Goal: Information Seeking & Learning: Learn about a topic

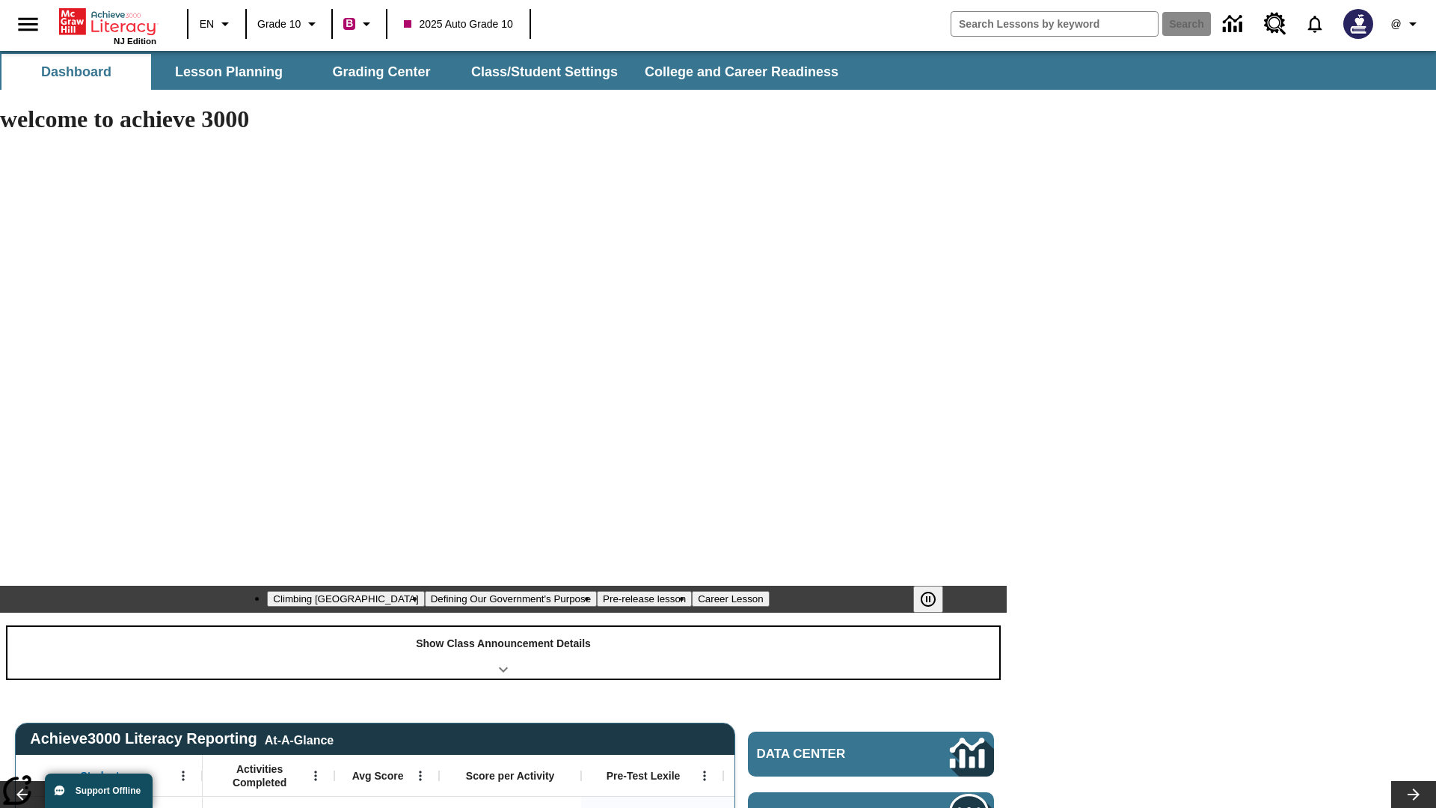
click at [503, 627] on div "Show Class Announcement Details" at bounding box center [503, 653] width 992 height 52
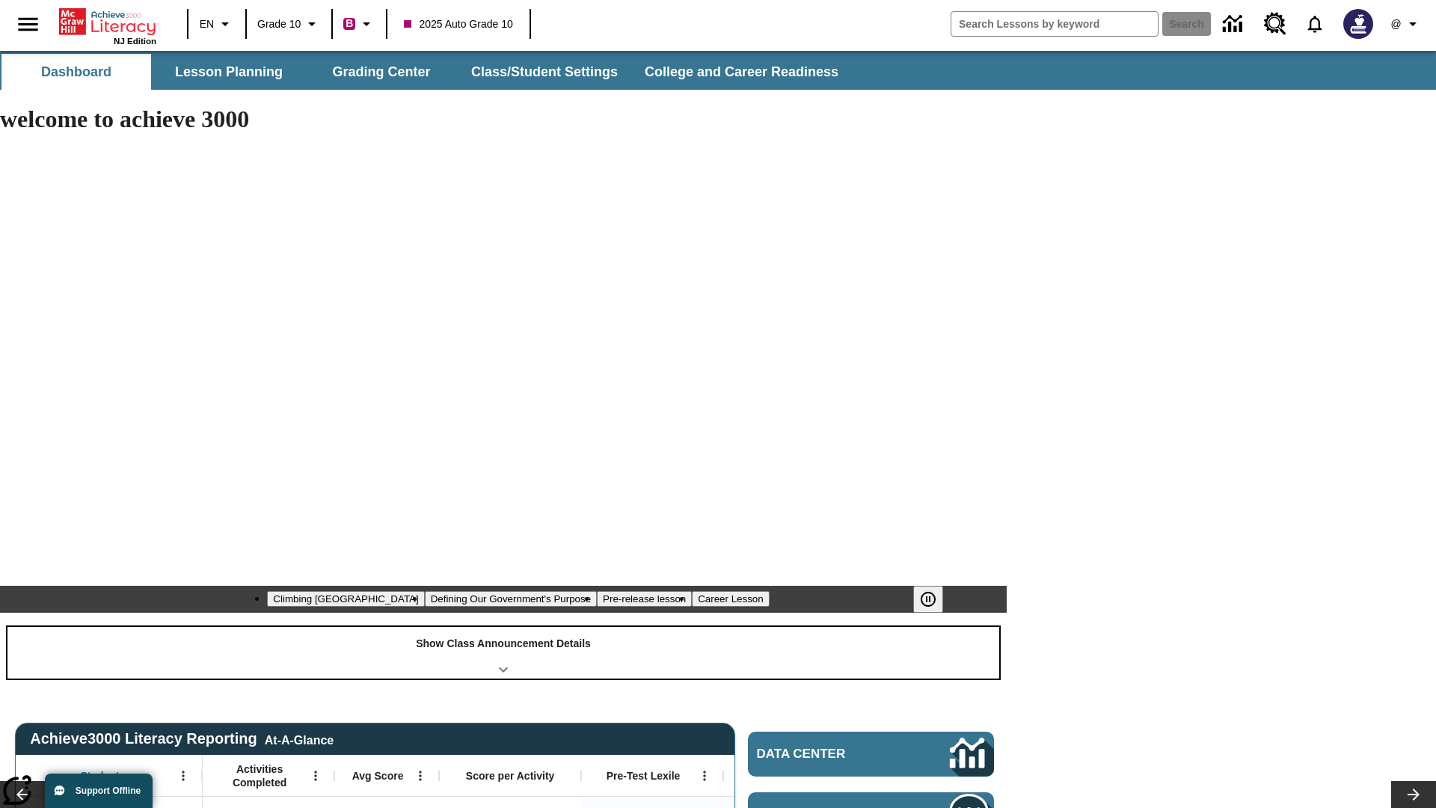
click at [503, 627] on div "Show Class Announcement Details" at bounding box center [503, 653] width 992 height 52
